Goal: Use online tool/utility: Utilize a website feature to perform a specific function

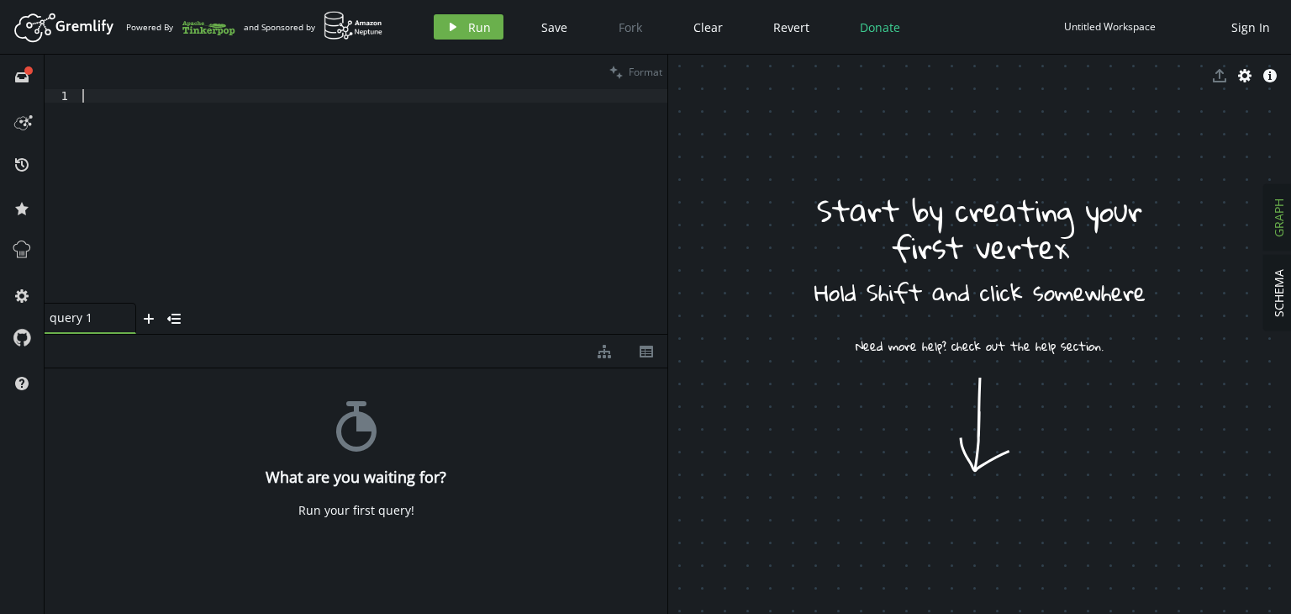
click at [128, 119] on div at bounding box center [373, 209] width 589 height 240
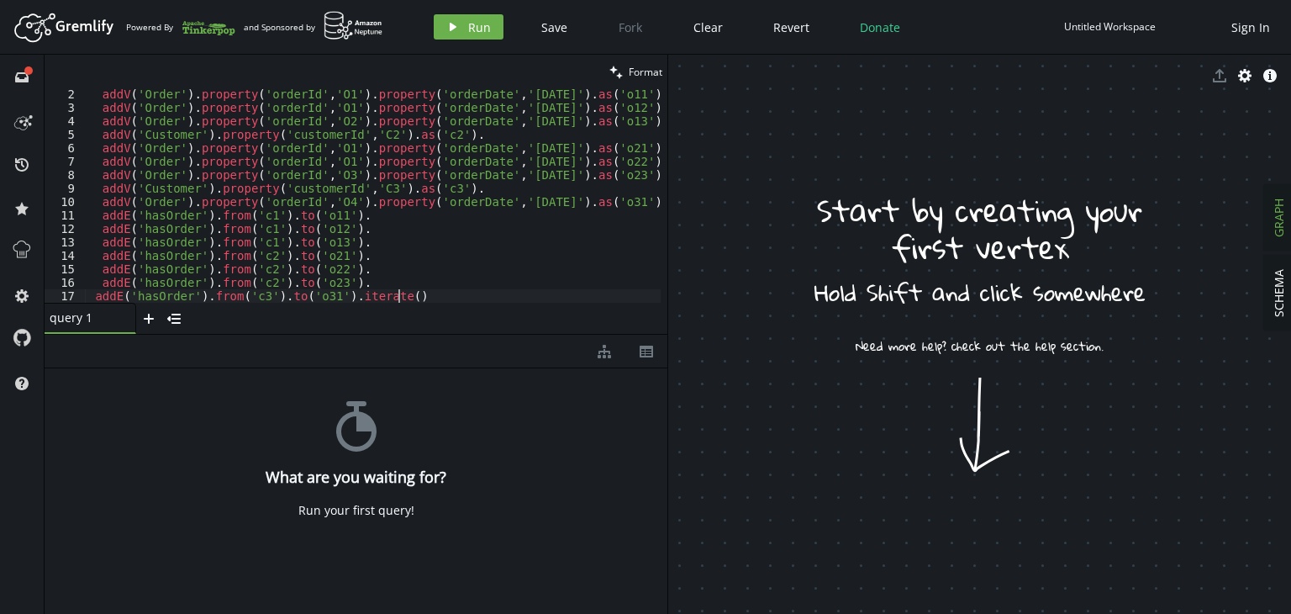
scroll to position [14, 0]
click at [474, 20] on span "Run" at bounding box center [479, 27] width 23 height 16
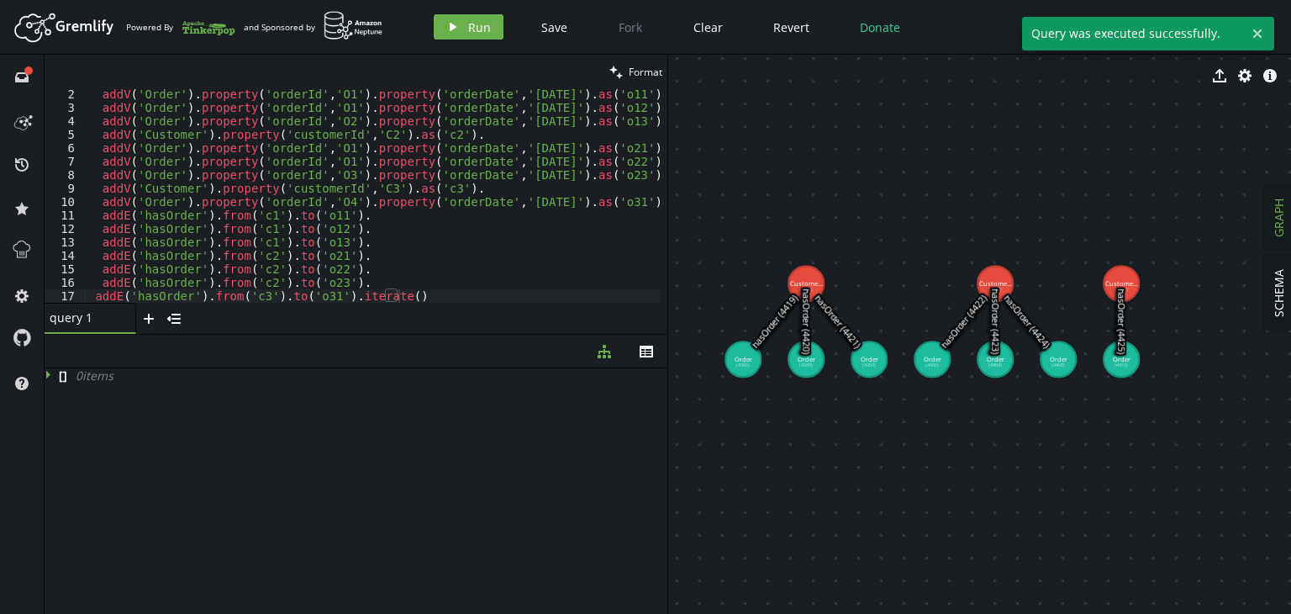
drag, startPoint x: 932, startPoint y: 314, endPoint x: 997, endPoint y: 534, distance: 229.0
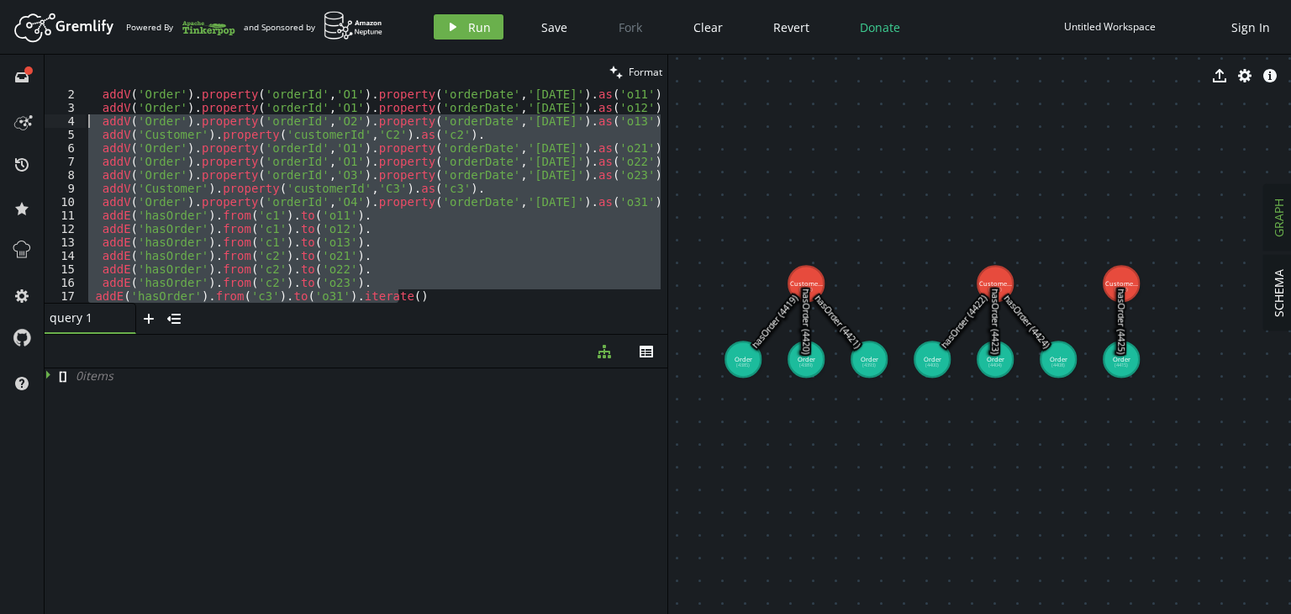
scroll to position [0, 0]
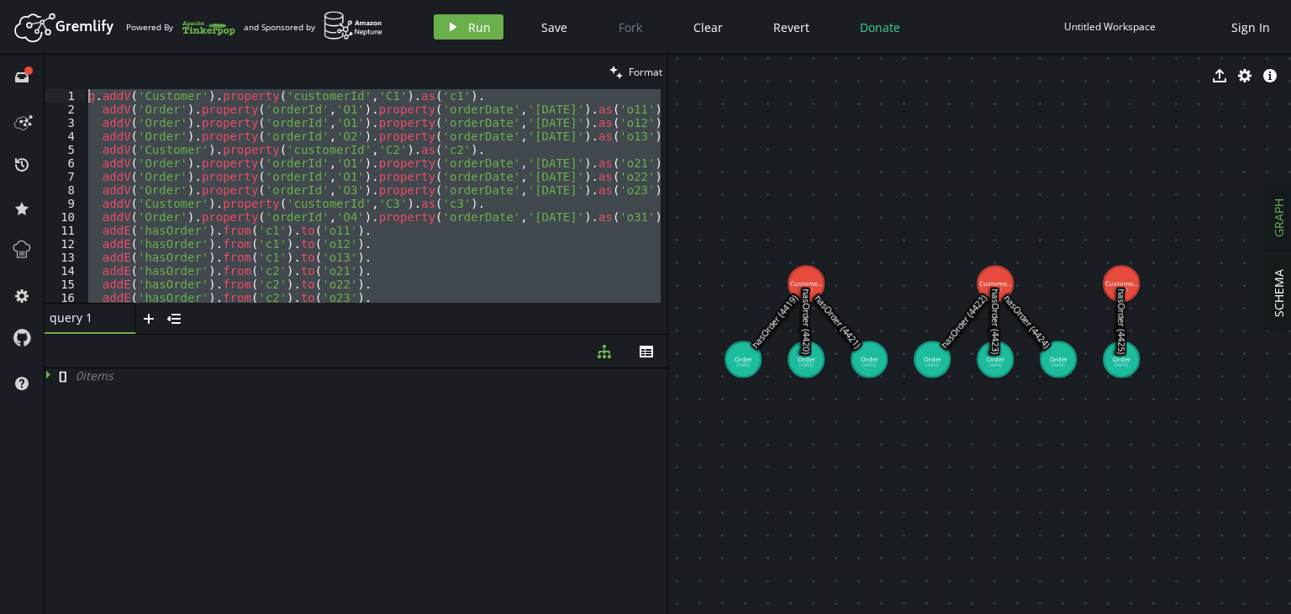
drag, startPoint x: 415, startPoint y: 298, endPoint x: 83, endPoint y: 57, distance: 410.0
click at [83, 57] on div "clean Format addE('hasOrder').from('c3').to('o31').iterate() 1 2 3 4 5 6 7 8 9 …" at bounding box center [356, 194] width 623 height 279
type textarea "g.addV('Customer').property('customerId','C1').as('c1'). addV('Order').property…"
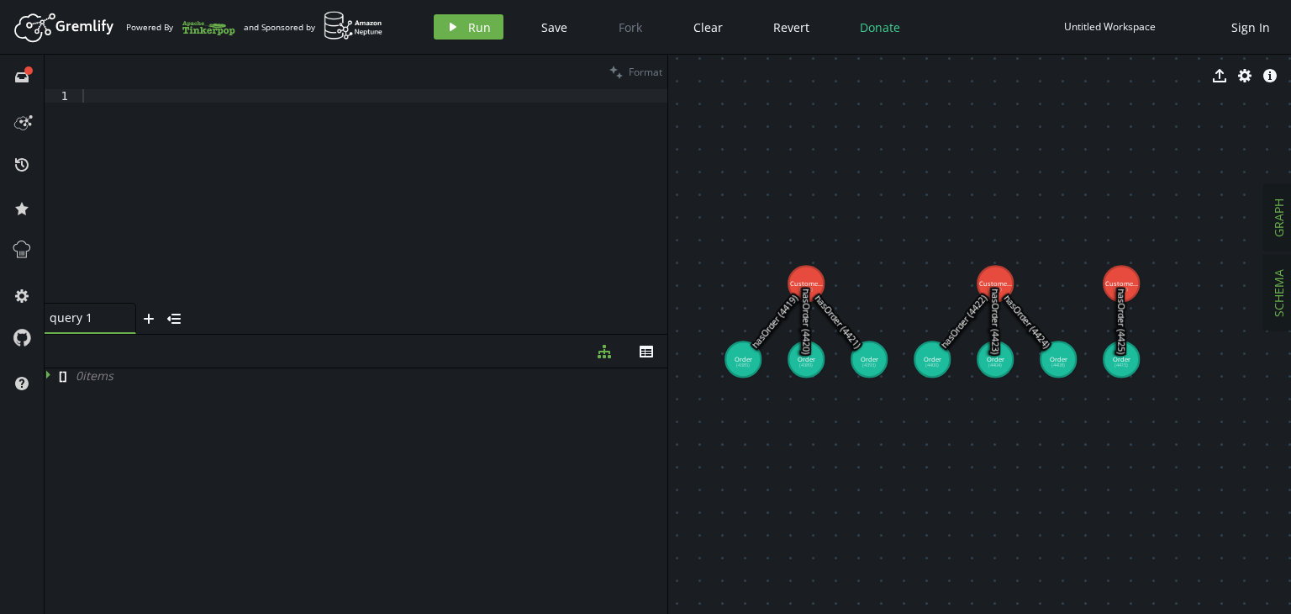
click at [1268, 294] on button "SCHEMA" at bounding box center [1278, 293] width 29 height 75
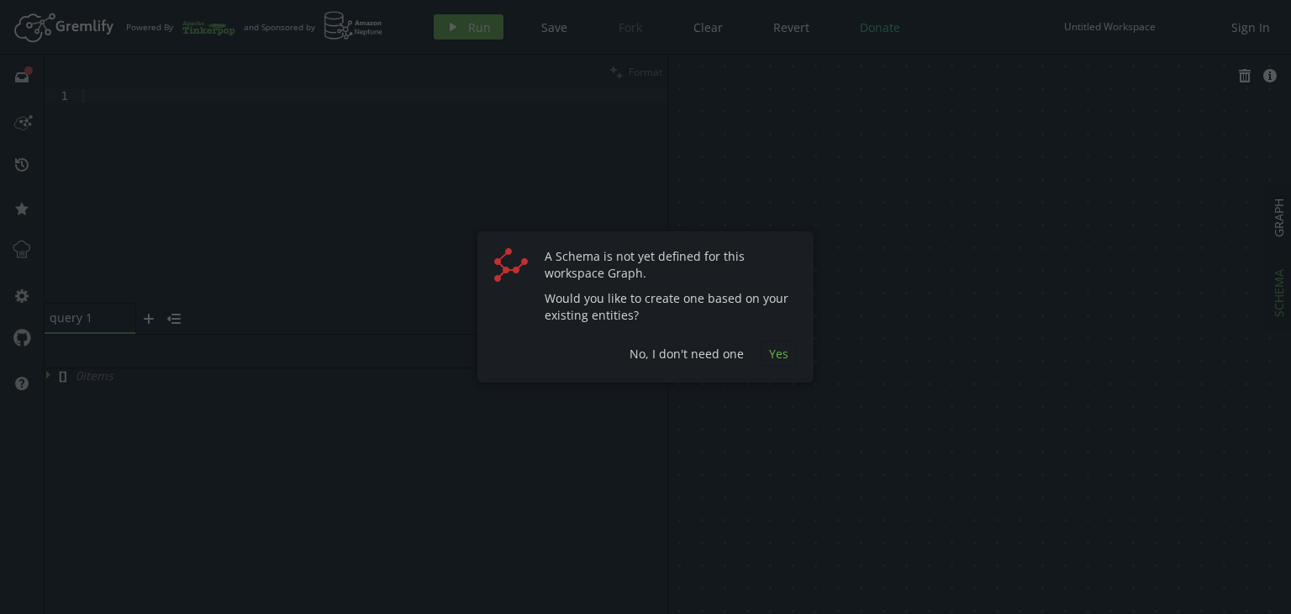
click at [777, 354] on span "Yes" at bounding box center [778, 354] width 19 height 16
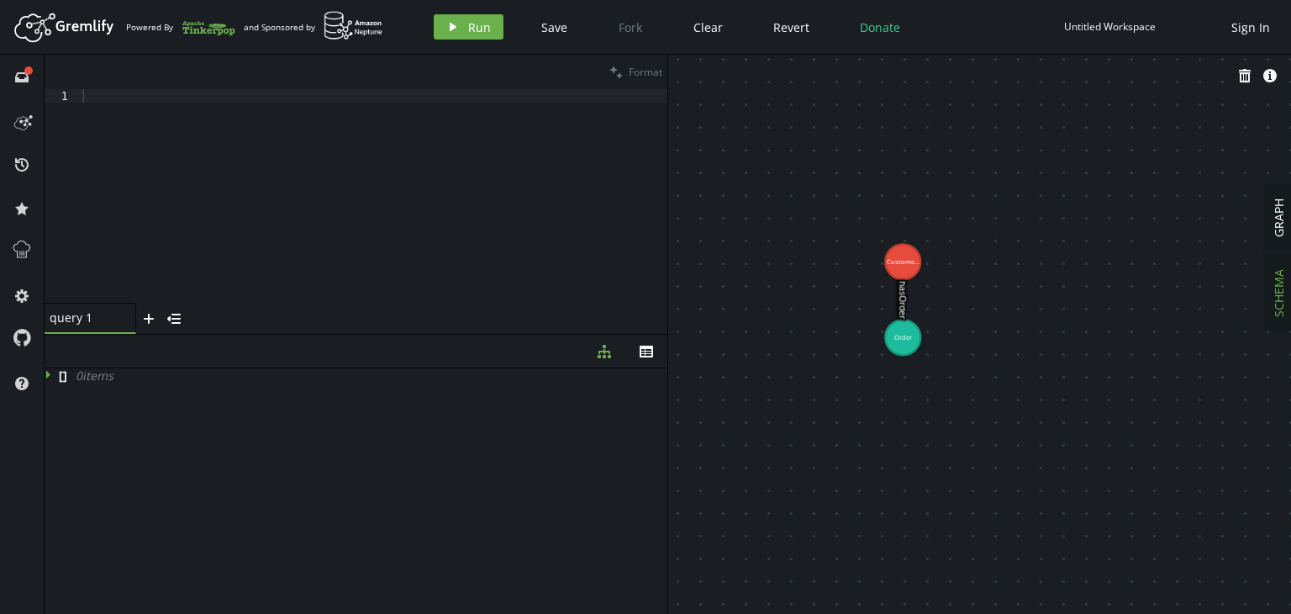
drag, startPoint x: 920, startPoint y: 324, endPoint x: 1148, endPoint y: 525, distance: 304.4
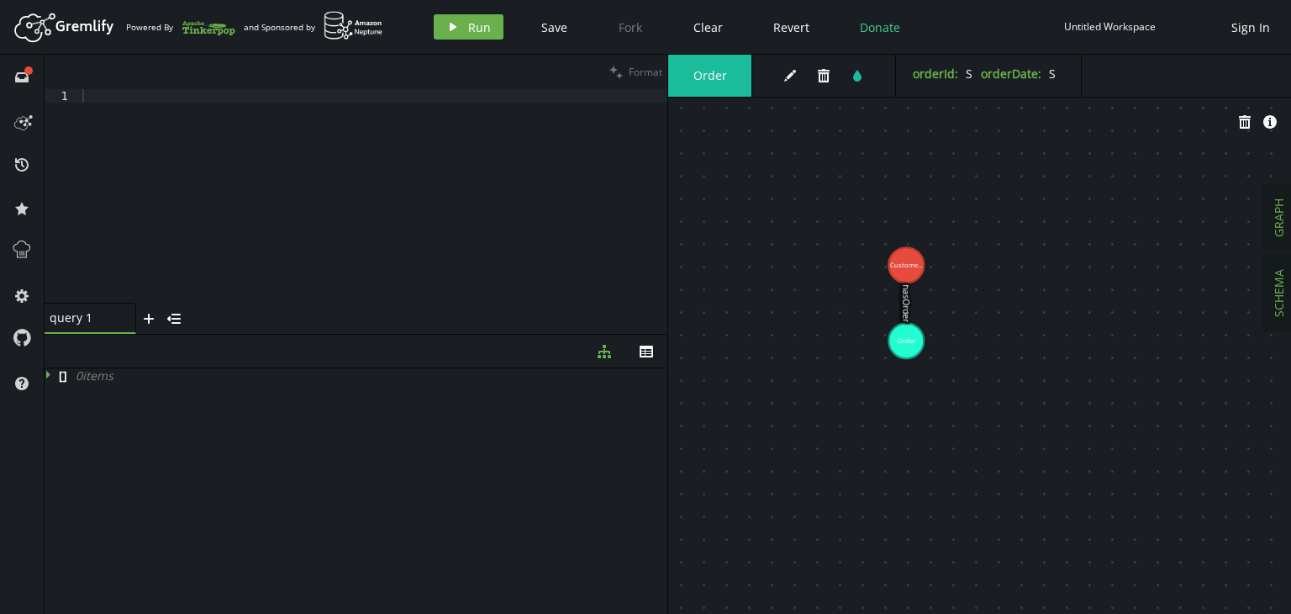
click at [1285, 230] on span "GRAPH" at bounding box center [1279, 217] width 16 height 39
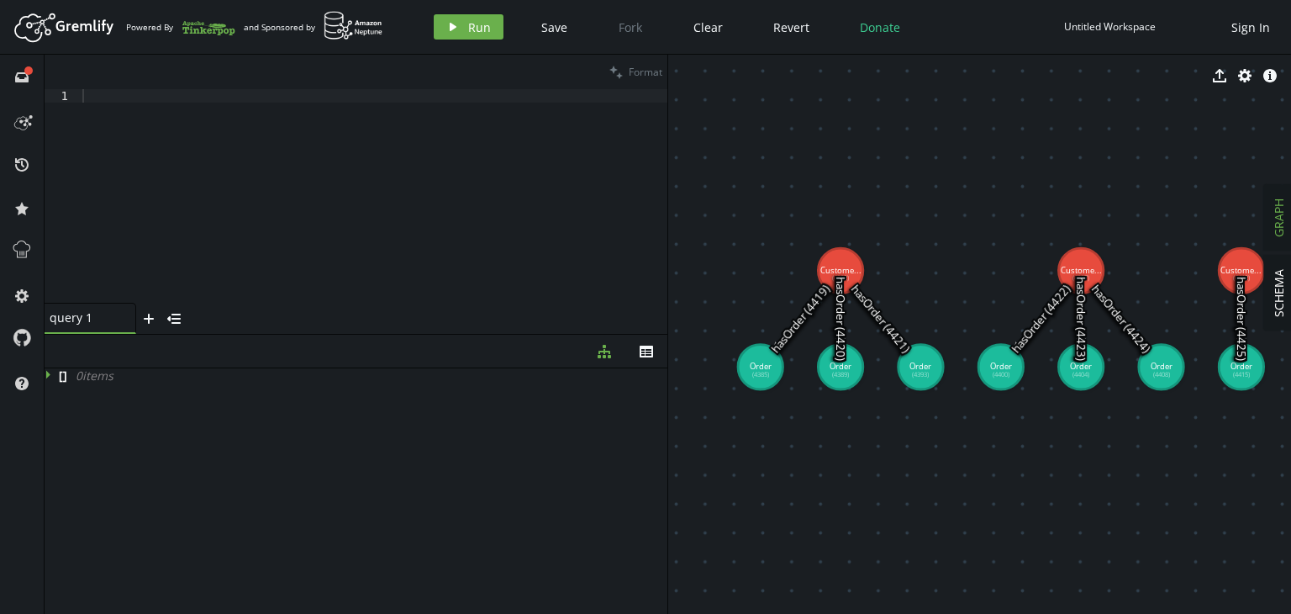
drag, startPoint x: 887, startPoint y: 331, endPoint x: 937, endPoint y: 452, distance: 131.2
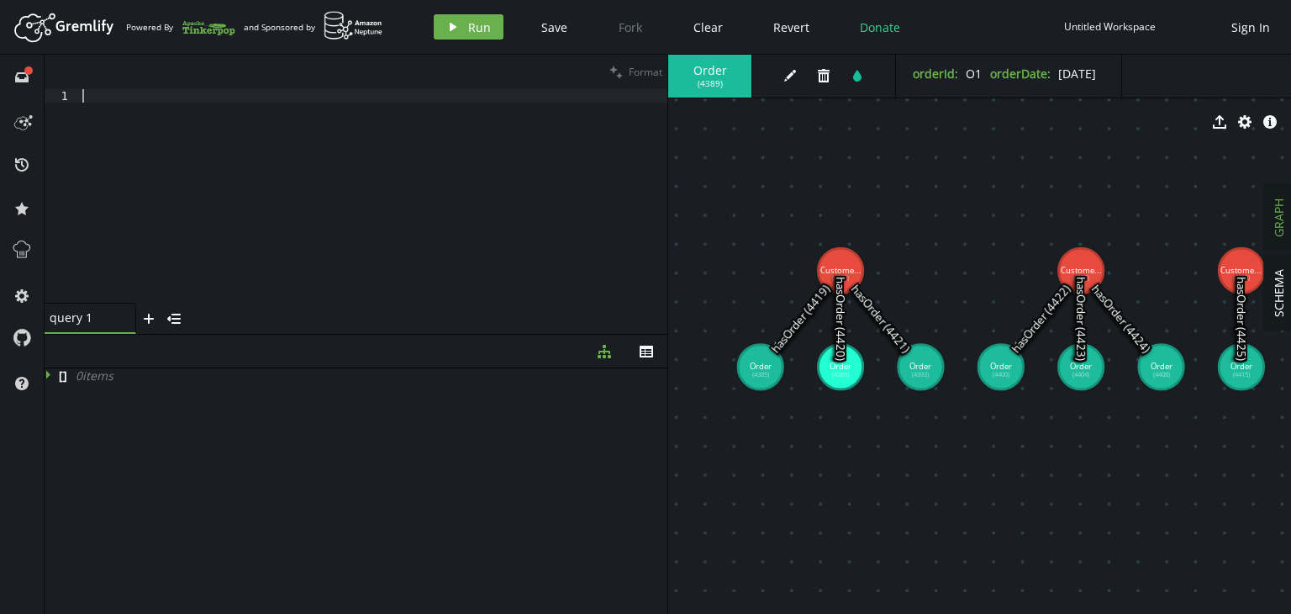
click at [105, 95] on div at bounding box center [373, 209] width 589 height 240
paste textarea ".by(valueMap('orderId', 'orderDate'))"
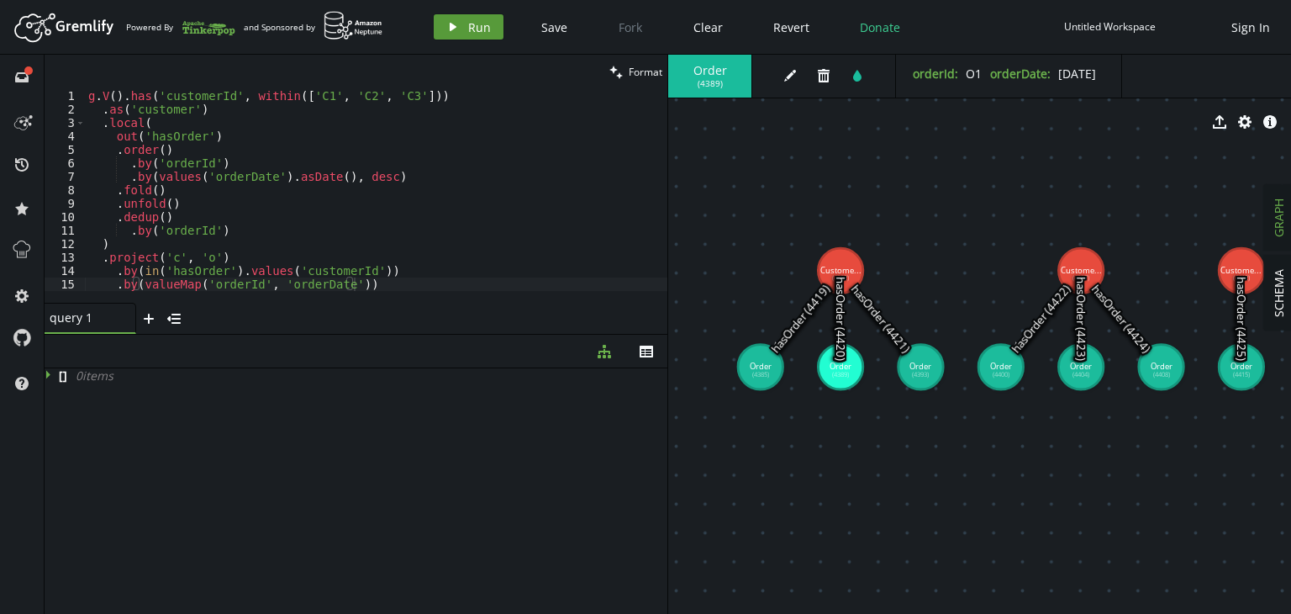
click at [468, 29] on span "Run" at bounding box center [479, 27] width 23 height 16
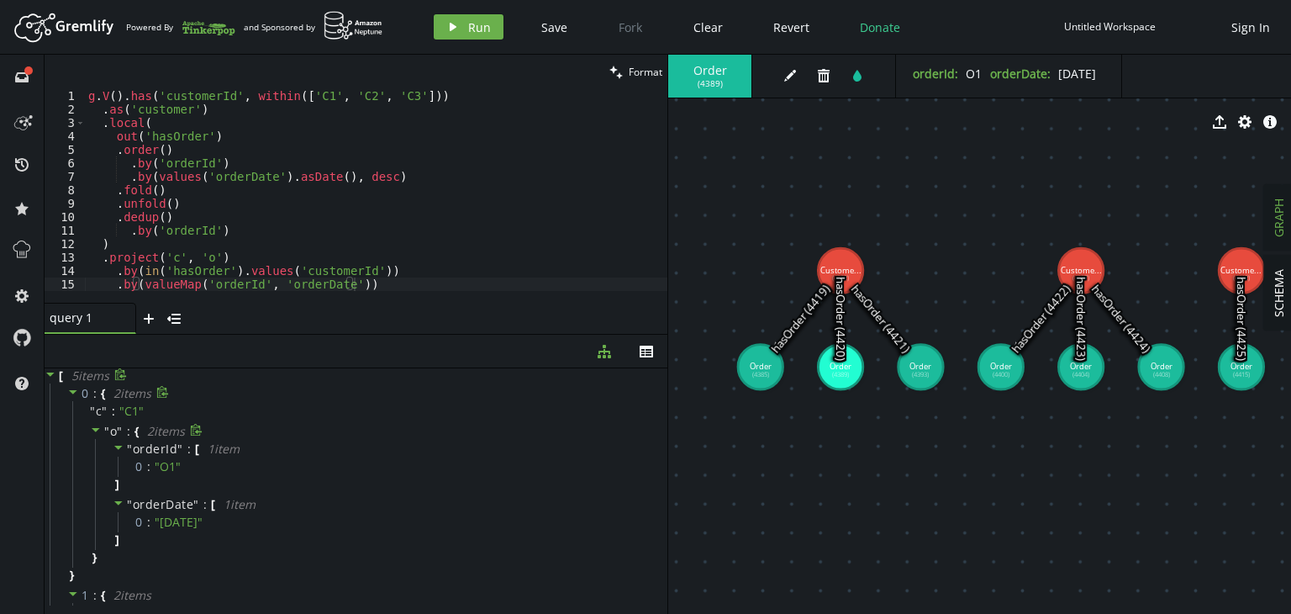
click at [96, 429] on icon at bounding box center [96, 430] width 8 height 4
click at [96, 429] on icon at bounding box center [96, 430] width 12 height 12
drag, startPoint x: 364, startPoint y: 178, endPoint x: 370, endPoint y: 198, distance: 21.0
click at [370, 198] on div "g . V ( ) . has ( 'customerId' , within ([ 'C1' , 'C2' , 'C3' ])) . as ( 'custo…" at bounding box center [376, 209] width 583 height 240
click at [362, 219] on div "g . V ( ) . has ( 'customerId' , within ([ 'C1' , 'C2' , 'C3' ])) . as ( 'custo…" at bounding box center [376, 209] width 583 height 240
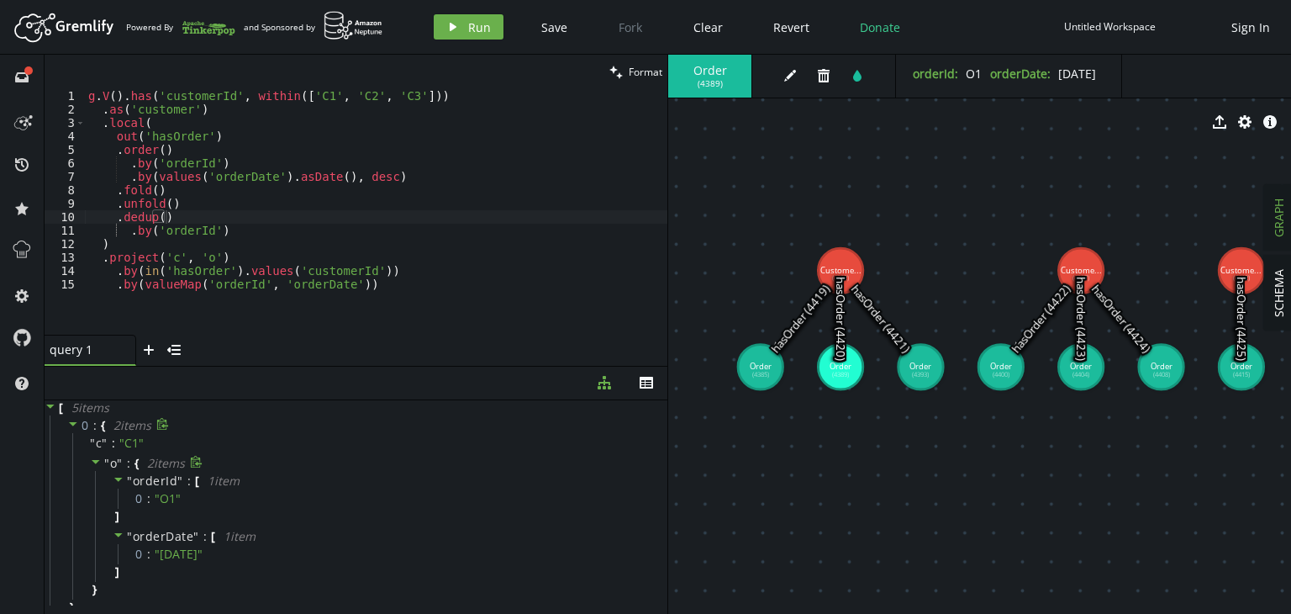
drag, startPoint x: 406, startPoint y: 333, endPoint x: 407, endPoint y: 367, distance: 33.6
click at [407, 367] on div at bounding box center [356, 366] width 623 height 1
click at [647, 388] on icon "th" at bounding box center [646, 383] width 13 height 13
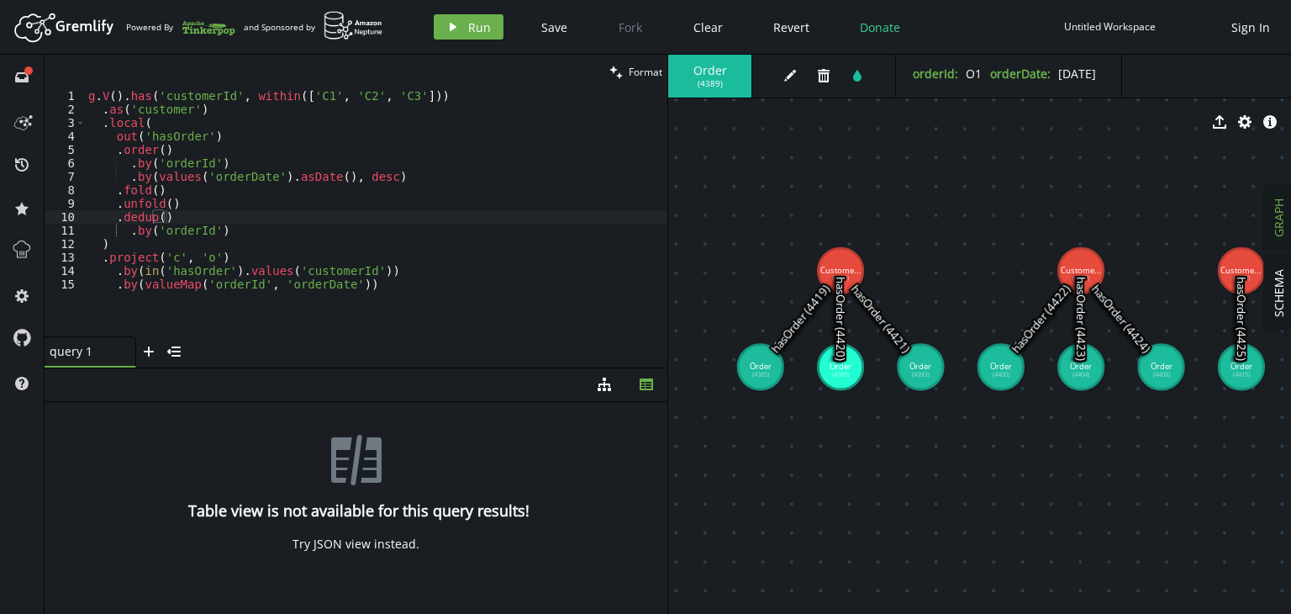
click at [351, 556] on div "th-disconnect Table view is not available for this query results! Try JSON view…" at bounding box center [356, 503] width 623 height 203
click at [601, 384] on icon "button" at bounding box center [604, 383] width 13 height 13
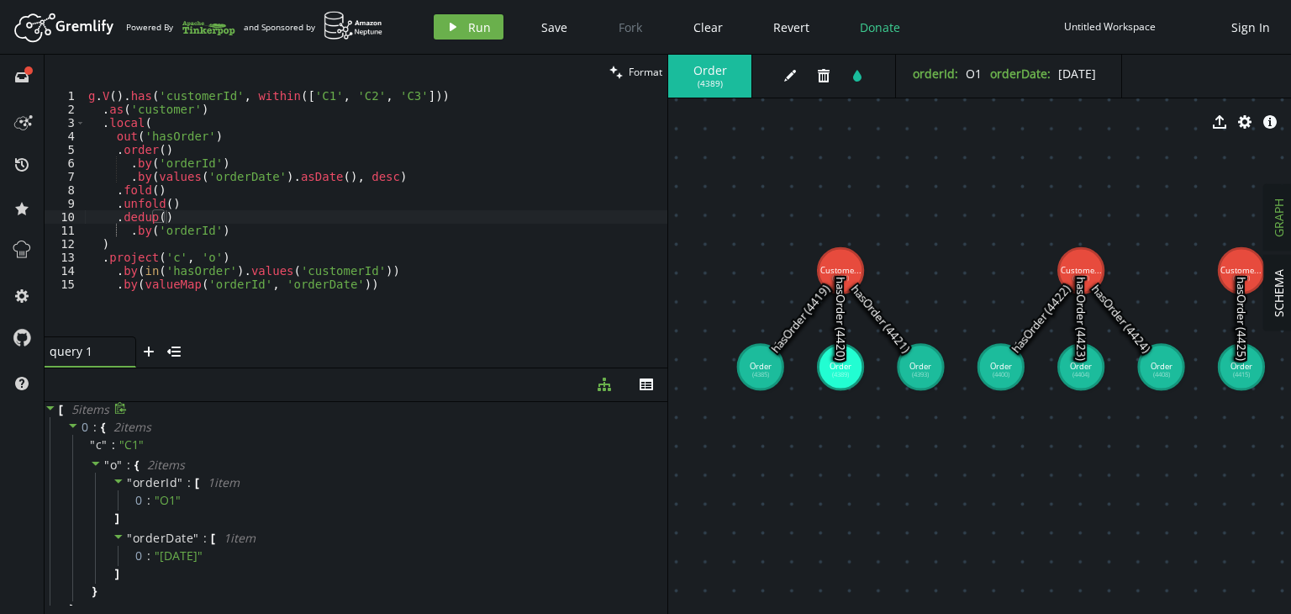
click at [121, 408] on icon at bounding box center [120, 408] width 13 height 13
click at [153, 122] on div "g . V ( ) . has ( 'customerId' , within ([ 'C1' , 'C2' , 'C3' ])) . as ( 'custo…" at bounding box center [376, 226] width 583 height 274
click at [114, 243] on div "g . V ( ) . has ( 'customerId' , within ([ 'C1' , 'C2' , 'C3' ])) . as ( 'custo…" at bounding box center [376, 226] width 583 height 274
type textarea ")"
drag, startPoint x: 157, startPoint y: 121, endPoint x: 71, endPoint y: 128, distance: 86.0
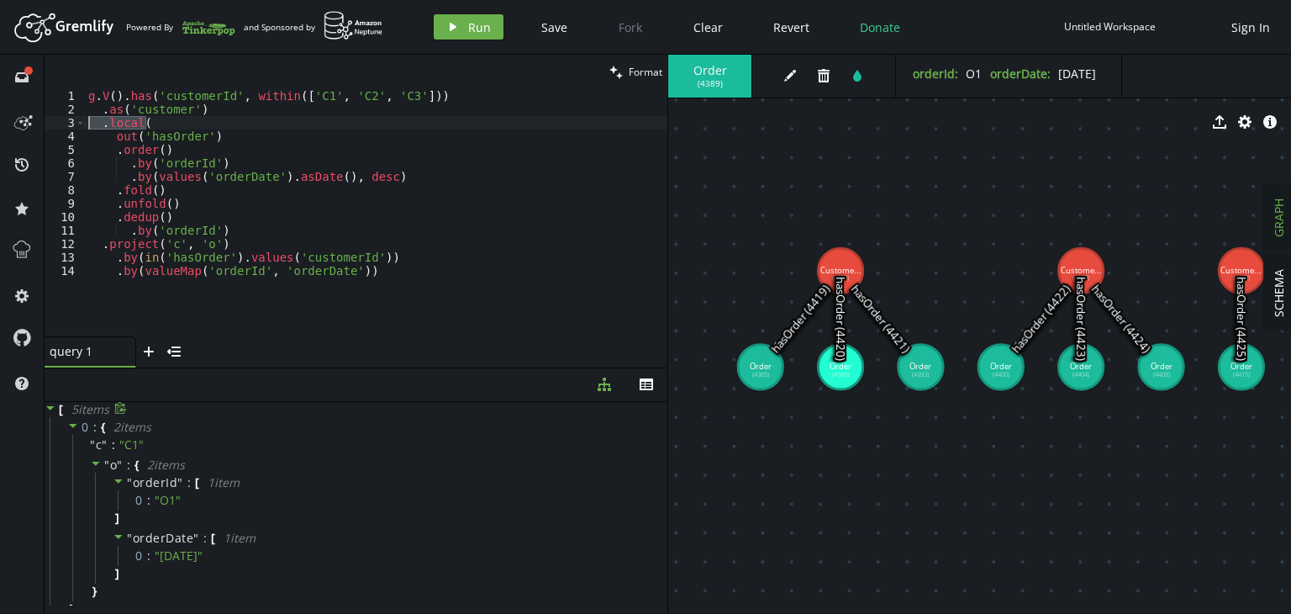
click at [71, 128] on div ".by('orderId') 1 2 3 4 5 6 7 8 9 10 11 12 13 14 g . V ( ) . has ( 'customerId' …" at bounding box center [356, 212] width 623 height 247
type textarea ".local("
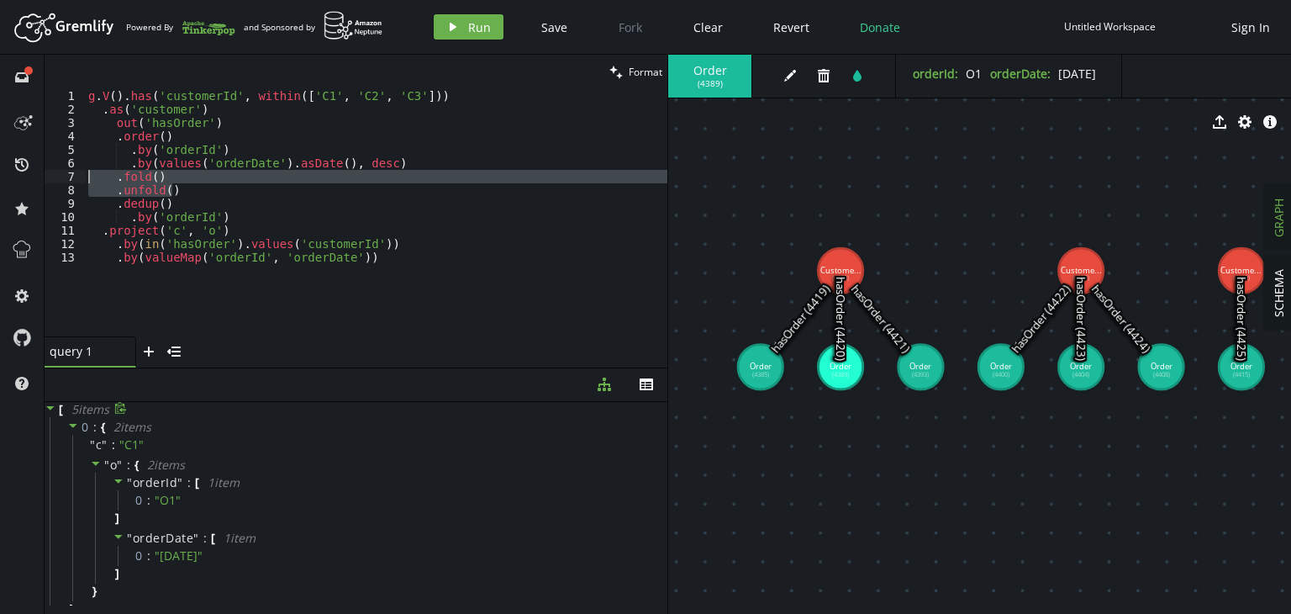
drag, startPoint x: 178, startPoint y: 189, endPoint x: 68, endPoint y: 172, distance: 111.4
click at [68, 172] on div ".as('customer') 1 2 3 4 5 6 7 8 9 10 11 12 13 g . V ( ) . has ( 'customerId' , …" at bounding box center [356, 212] width 623 height 247
type textarea ".fold() .unfold()"
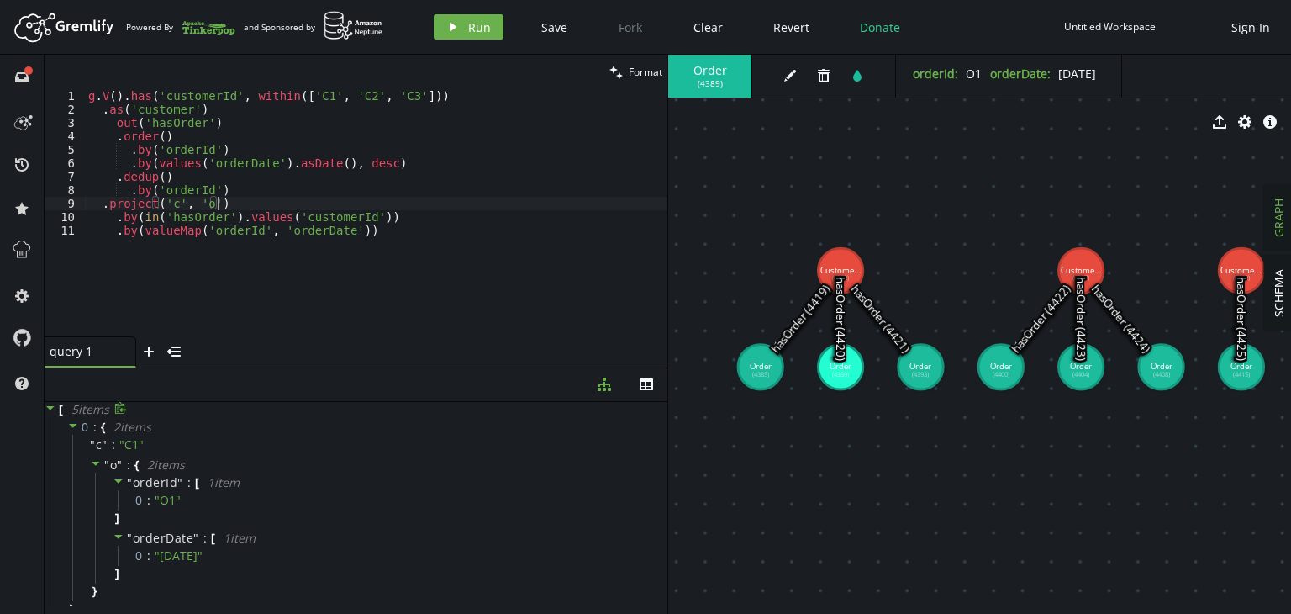
click at [220, 204] on div "g . V ( ) . has ( 'customerId' , within ([ 'C1' , 'C2' , 'C3' ])) . as ( 'custo…" at bounding box center [376, 226] width 583 height 274
click at [137, 218] on div "g . V ( ) . has ( 'customerId' , within ([ 'C1' , 'C2' , 'C3' ])) . as ( 'custo…" at bounding box center [376, 226] width 583 height 274
click at [472, 29] on span "Run" at bounding box center [479, 27] width 23 height 16
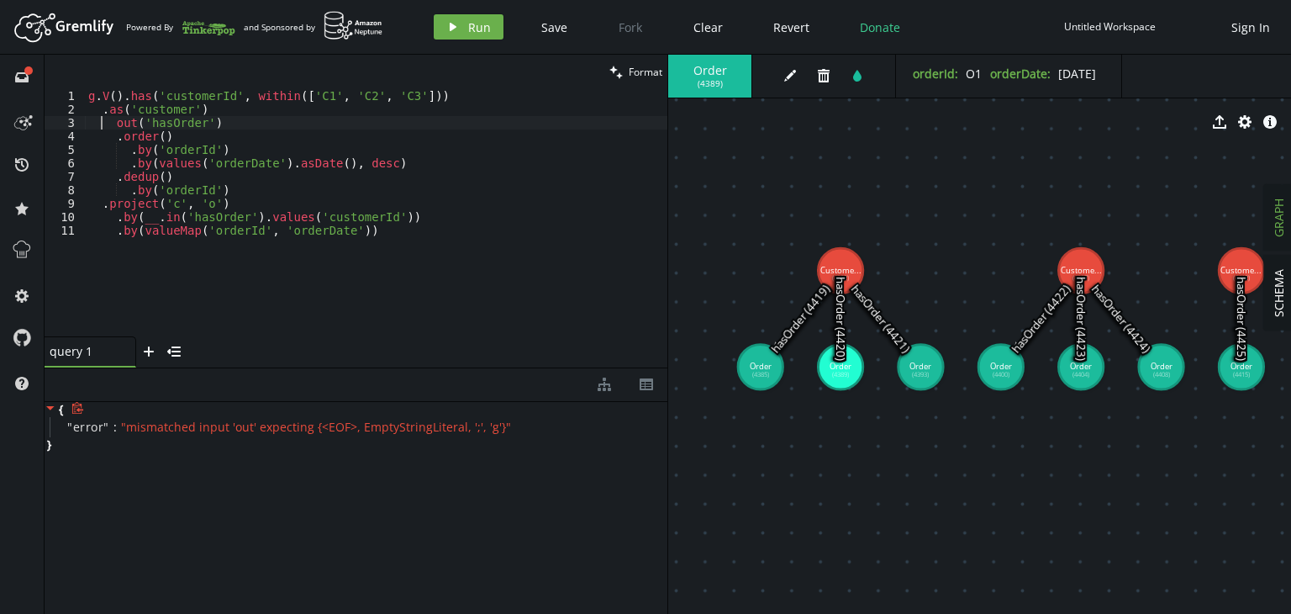
click at [104, 122] on div "g . V ( ) . has ( 'customerId' , within ([ 'C1' , 'C2' , 'C3' ])) . as ( 'custo…" at bounding box center [376, 226] width 583 height 274
click at [114, 124] on div "g . V ( ) . has ( 'customerId' , within ([ 'C1' , 'C2' , 'C3' ])) . as ( 'custo…" at bounding box center [376, 226] width 583 height 274
type textarea ".out('hasOrder')"
click at [449, 18] on button "play Run" at bounding box center [469, 26] width 70 height 25
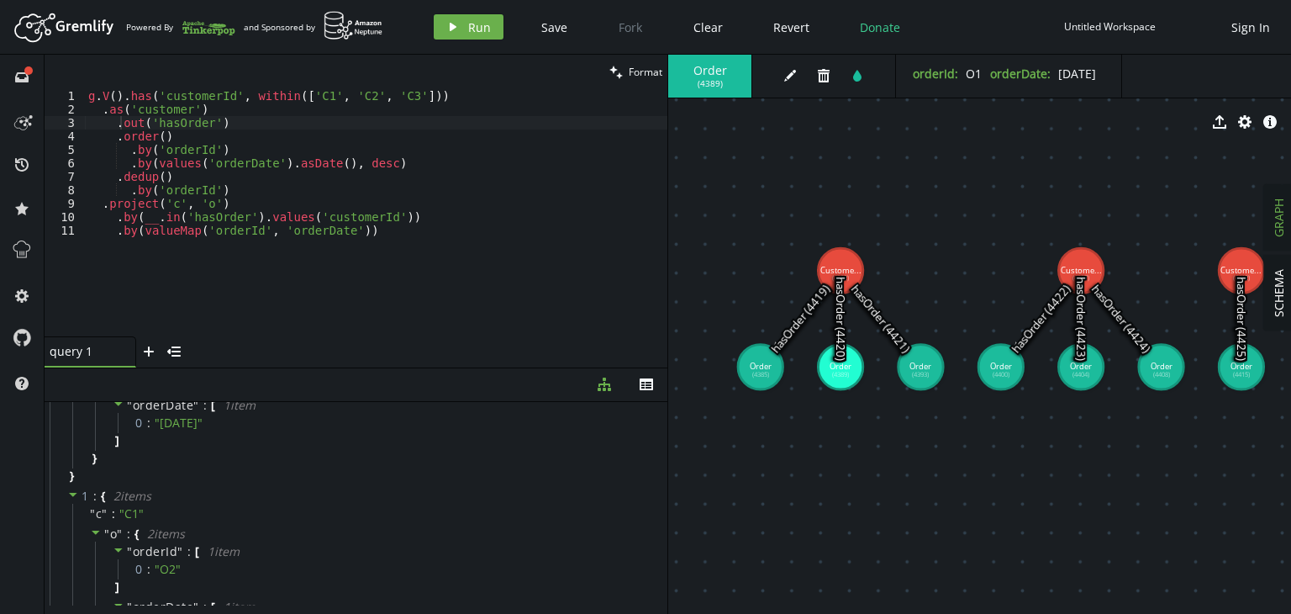
scroll to position [0, 0]
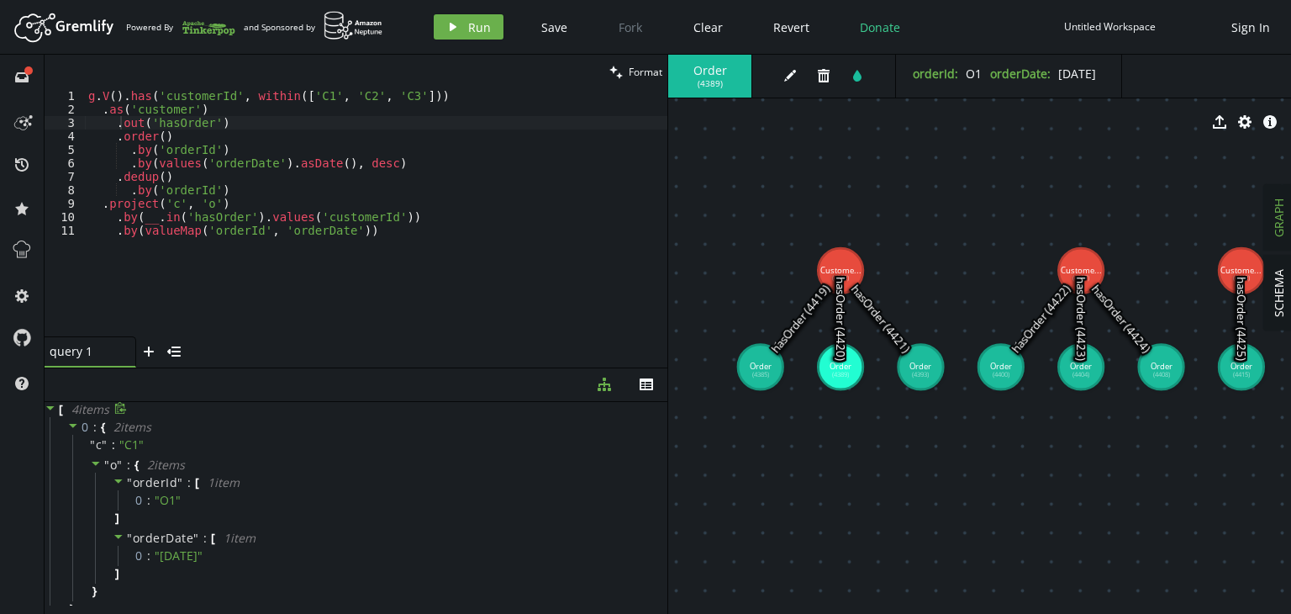
click at [120, 414] on icon at bounding box center [120, 408] width 13 height 13
